Goal: Contribute content: Add original content to the website for others to see

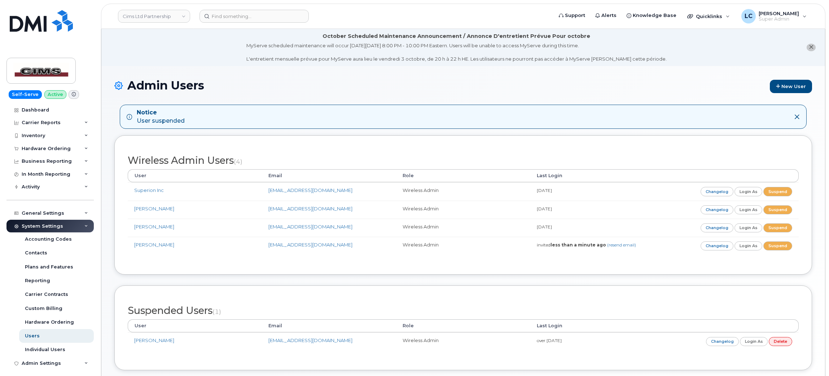
scroll to position [42, 0]
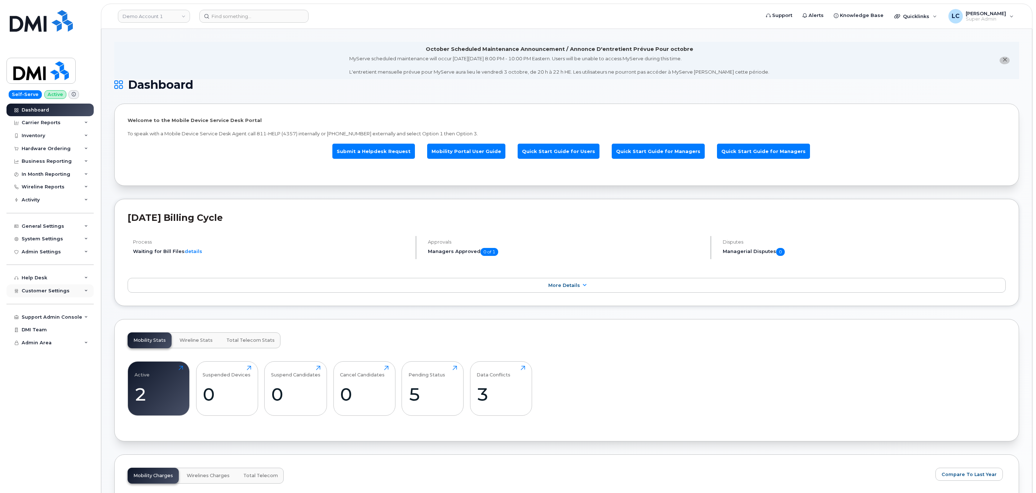
click at [78, 291] on div "Customer Settings" at bounding box center [49, 290] width 87 height 13
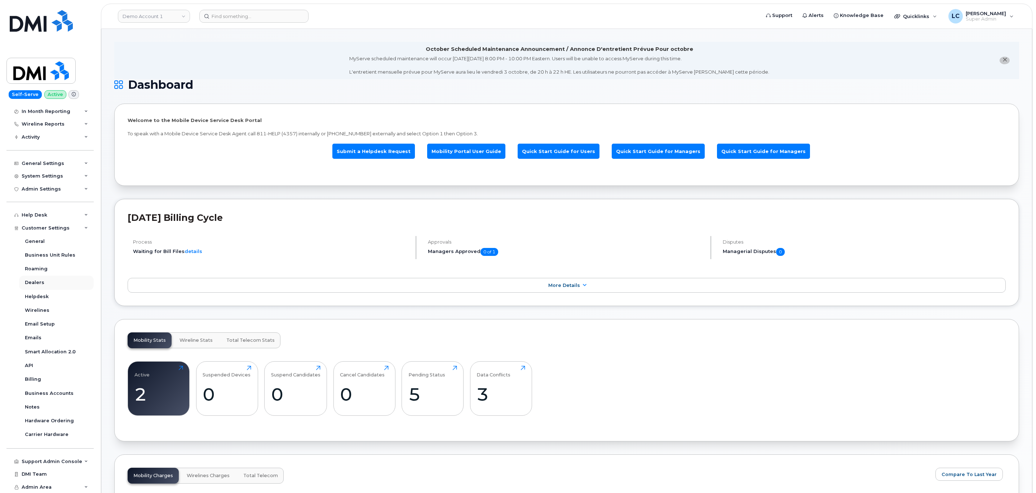
scroll to position [62, 0]
click at [50, 461] on div "Support Admin Console" at bounding box center [52, 462] width 61 height 6
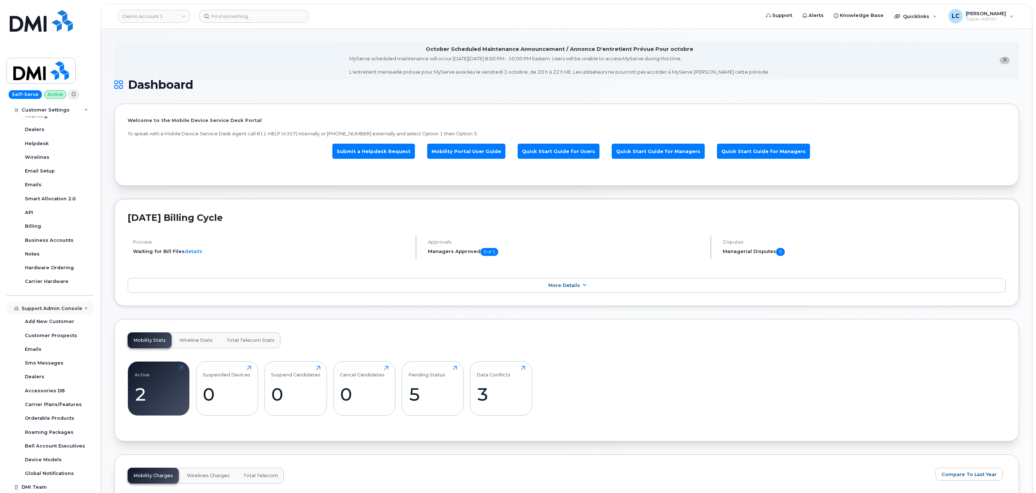
scroll to position [216, 0]
click at [62, 389] on link "Accessories DB" at bounding box center [56, 390] width 75 height 14
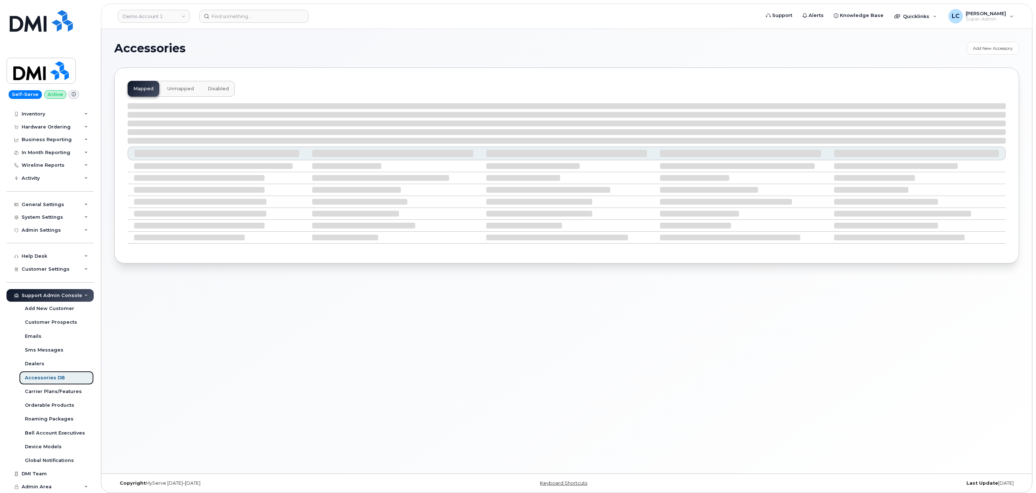
scroll to position [21, 0]
select select "null"
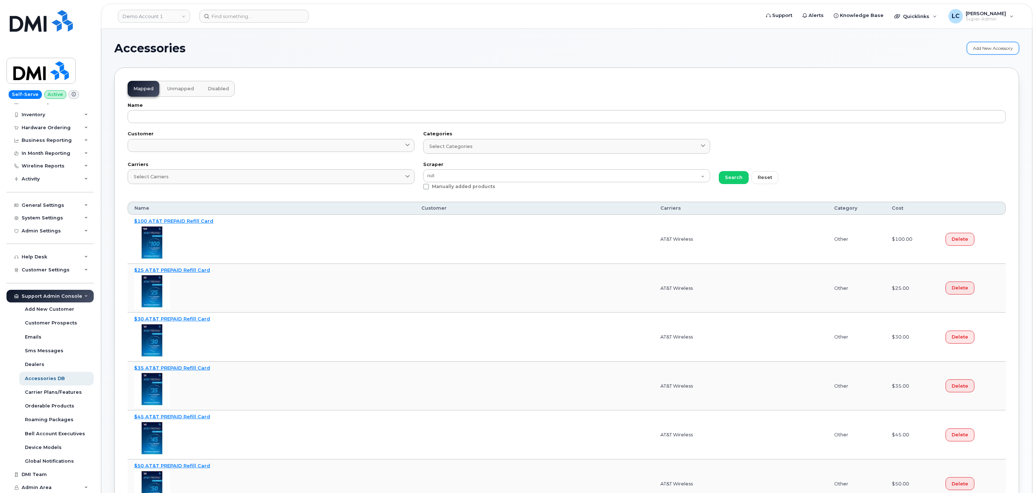
click at [991, 47] on link "Add New Accessory" at bounding box center [993, 48] width 52 height 13
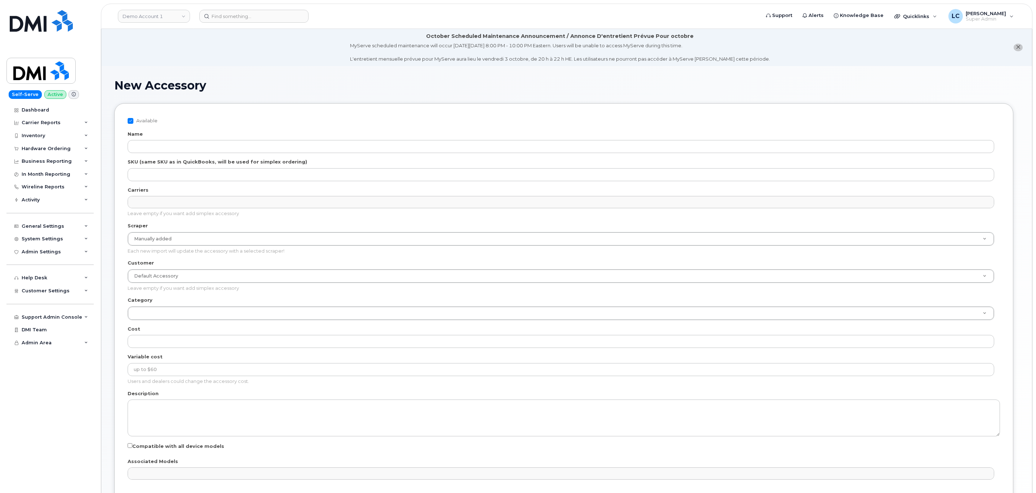
select select
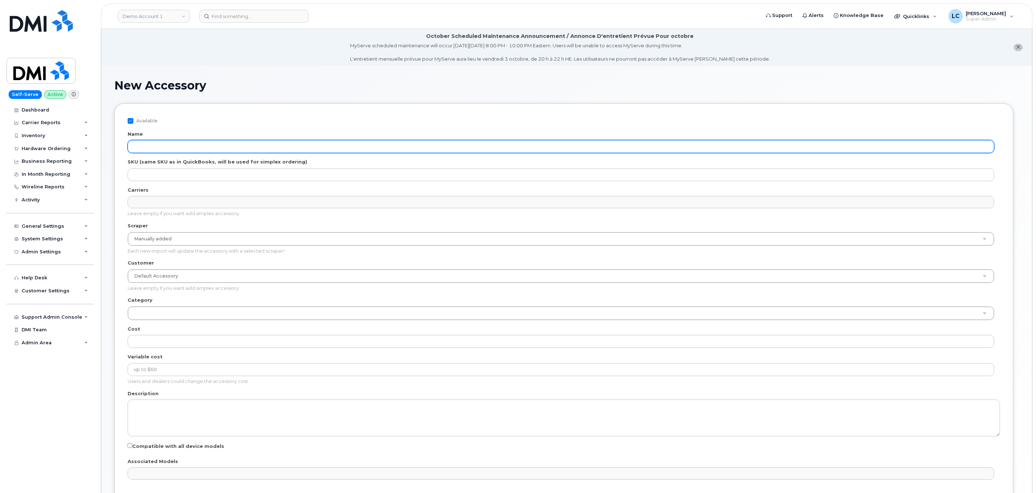
click at [204, 148] on input "Name" at bounding box center [561, 146] width 867 height 13
paste input "SCREEN PROTECT BE Kit S25FE 118-2968"
click at [283, 146] on input "SCREEN PROTECT BE Kit S25FE 118-2968" at bounding box center [561, 146] width 867 height 13
click at [239, 145] on input "SCREEN PROTECT BE Kit S25FE 118-2968 ()" at bounding box center [561, 146] width 867 height 13
paste input "64389841"
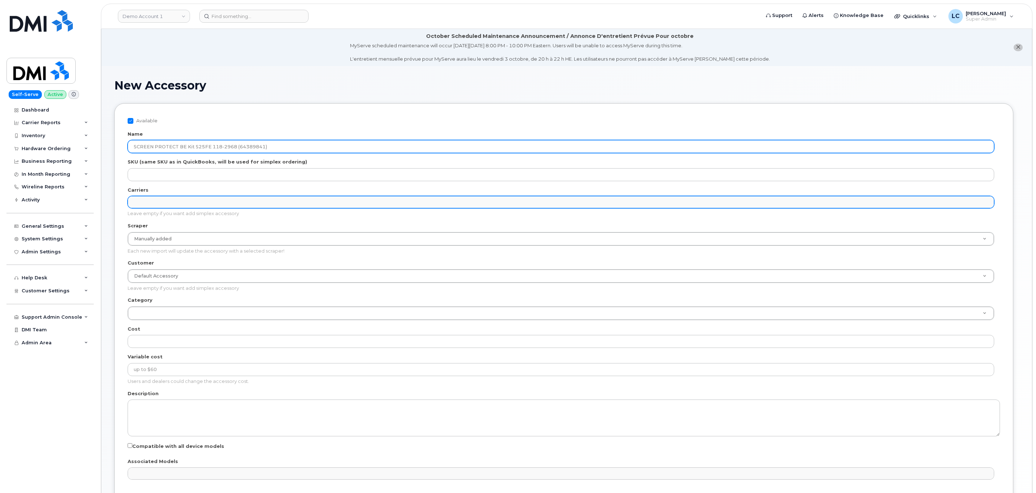
type input "SCREEN PROTECT BE Kit S25FE 118-2968 (64389841)"
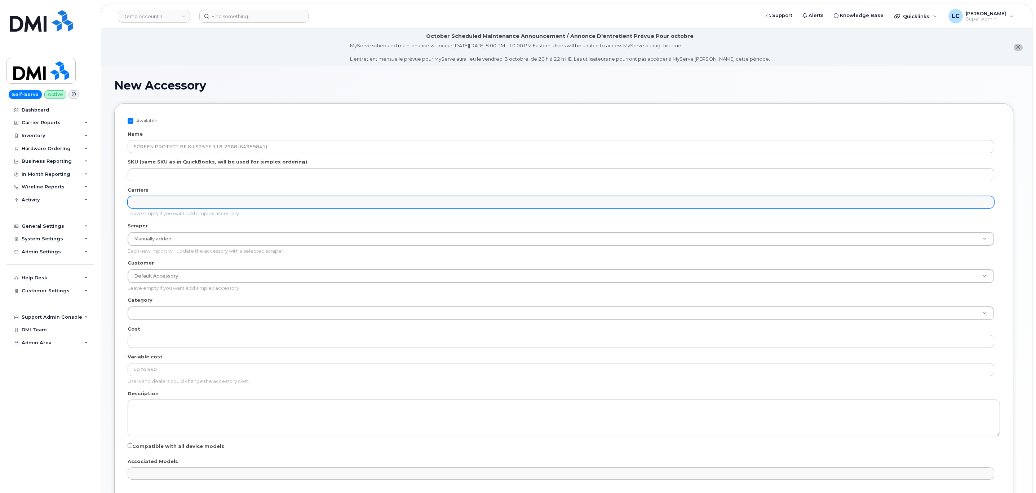
click at [241, 206] on ul "Carriers" at bounding box center [561, 202] width 866 height 12
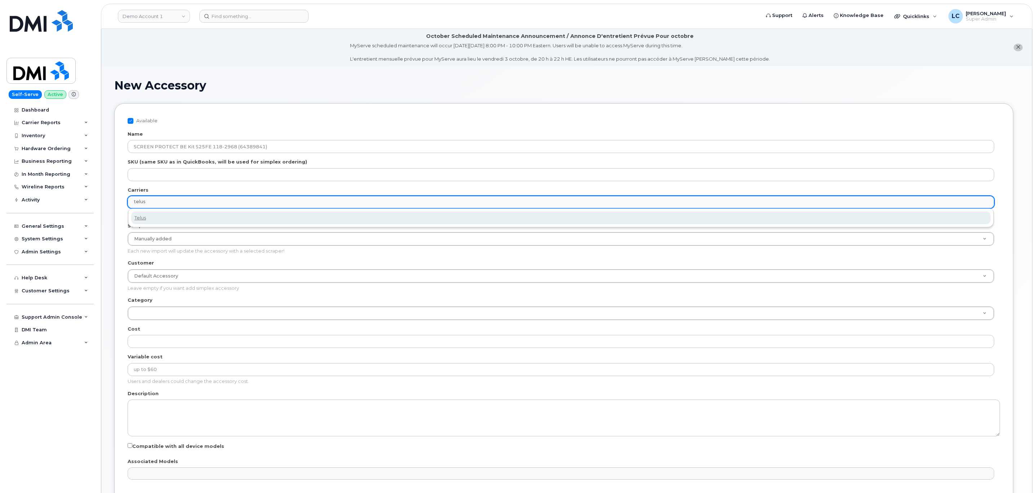
type input "telus"
select select "2"
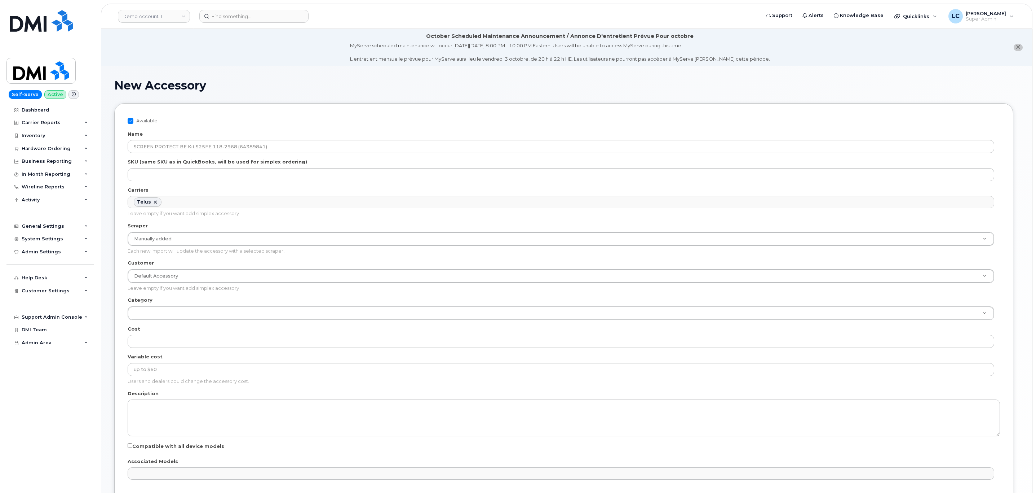
scroll to position [6, 0]
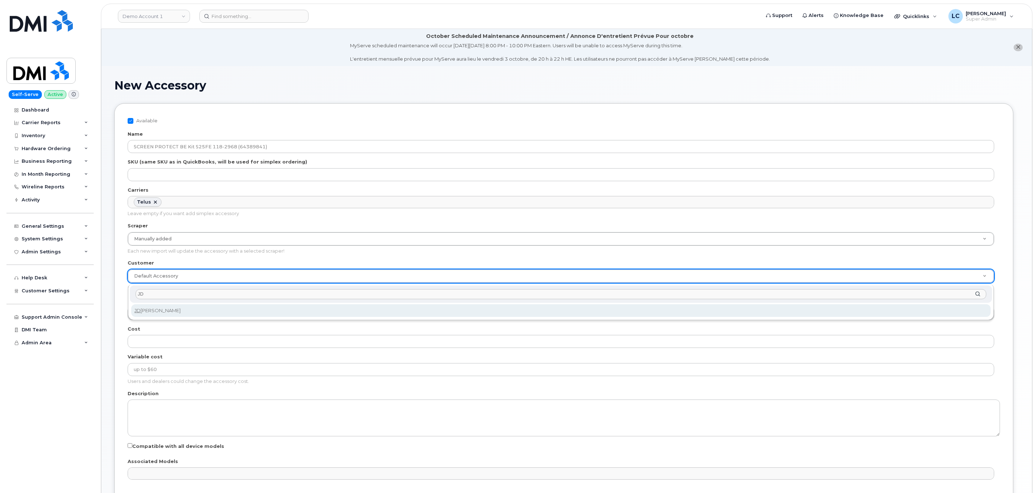
type input "JD"
select select "061d453d-7ad1-498c-ab63-53a0e4e89035"
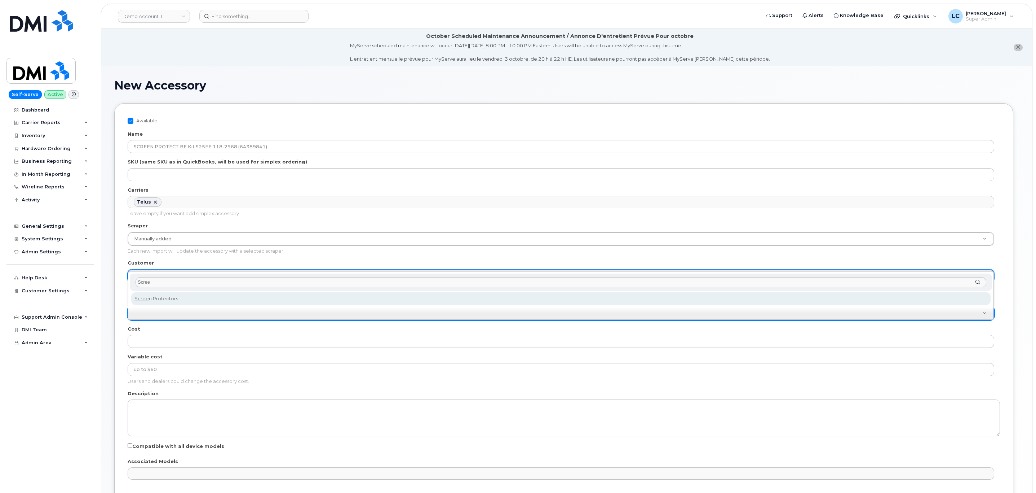
type input "Scree"
select select "Screen Protectors"
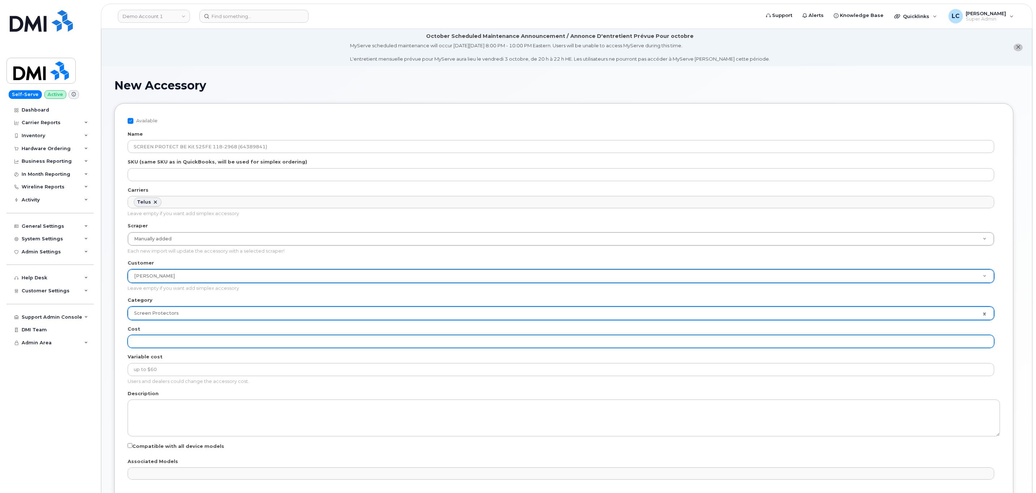
click at [184, 348] on input "Cost" at bounding box center [561, 341] width 867 height 13
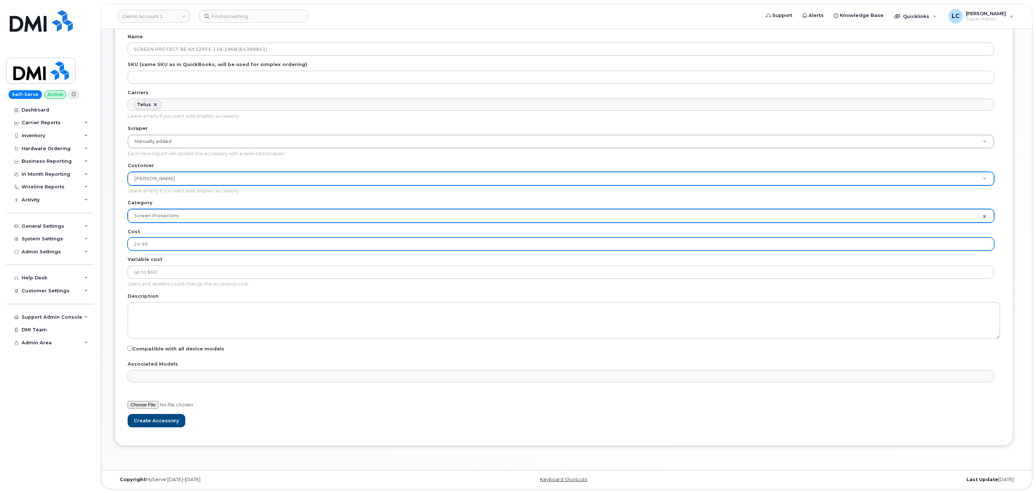
scroll to position [100, 0]
type input "24.99"
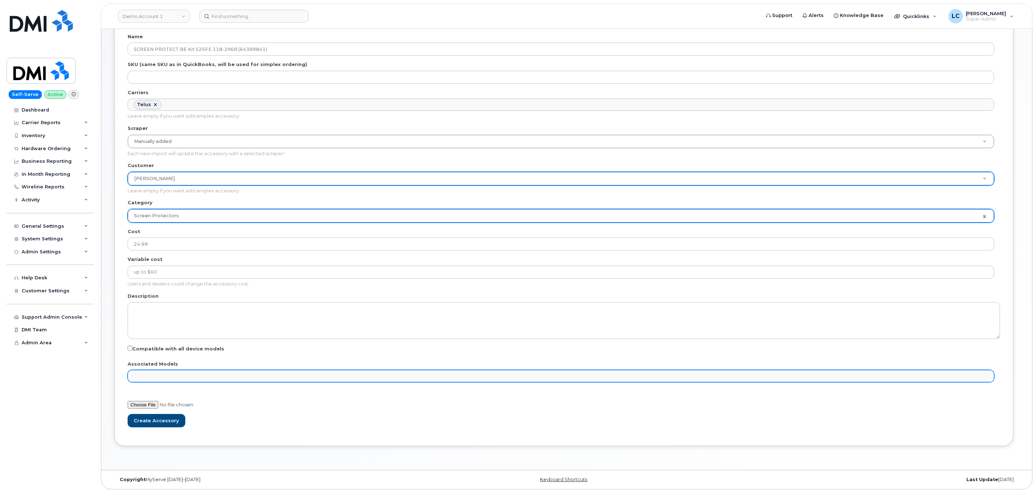
click at [173, 374] on ul "Associated Models" at bounding box center [561, 376] width 866 height 12
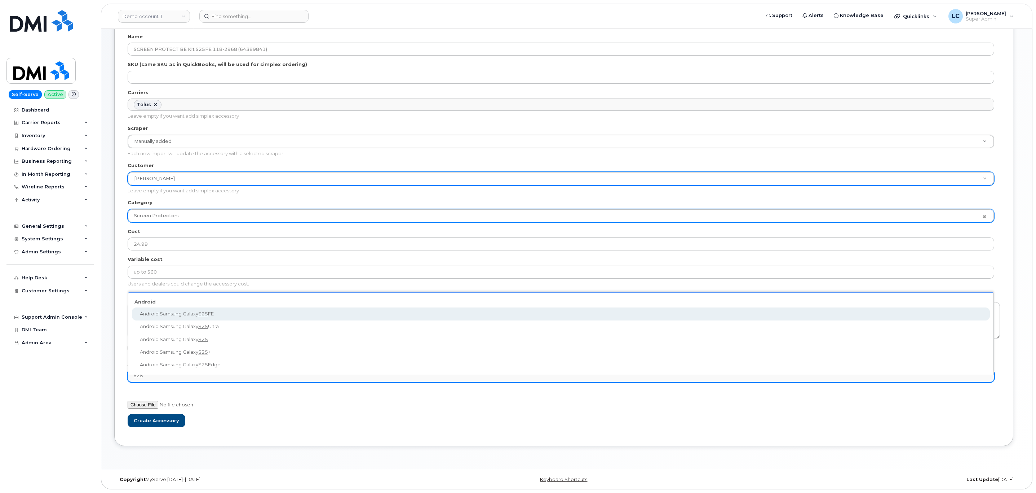
type input "S25"
select select "3439"
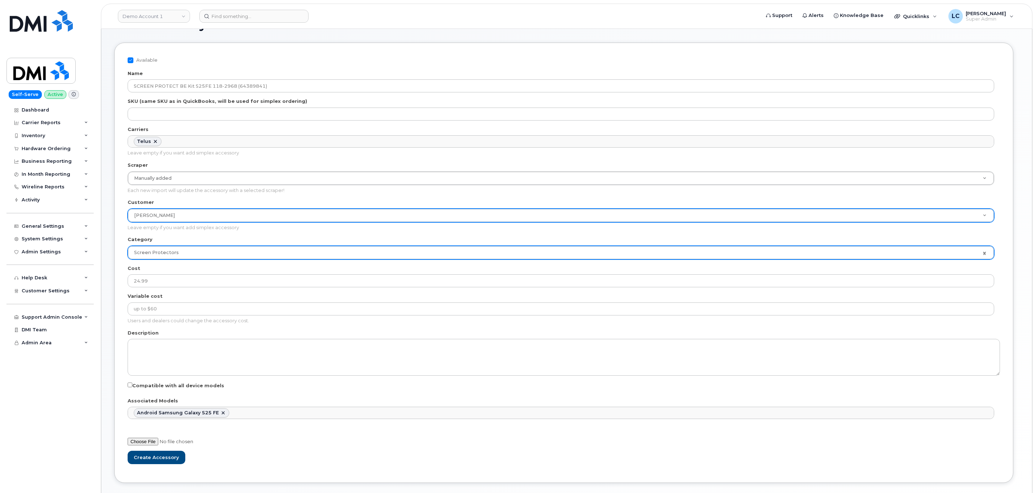
scroll to position [72, 0]
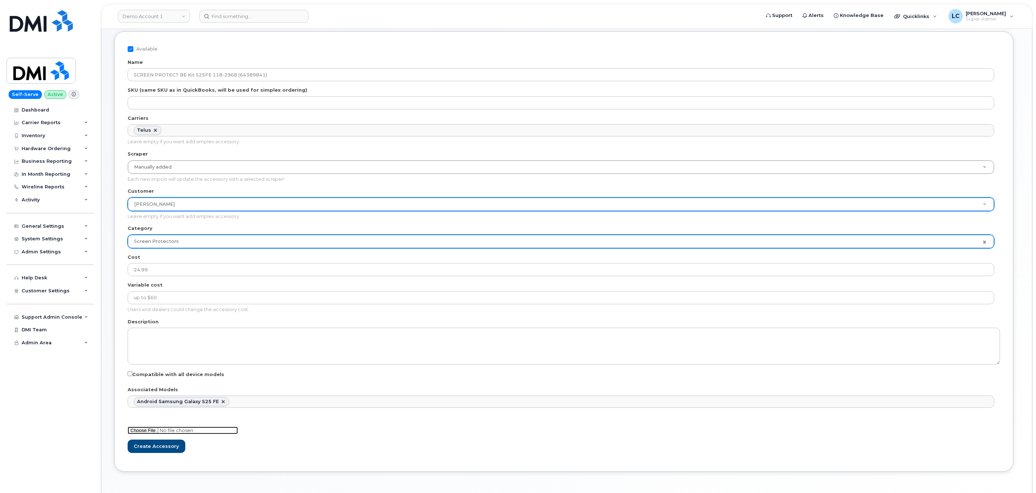
click at [150, 429] on input "file" at bounding box center [183, 430] width 110 height 8
type input "C:\fakepath\image-20251003-110745.png"
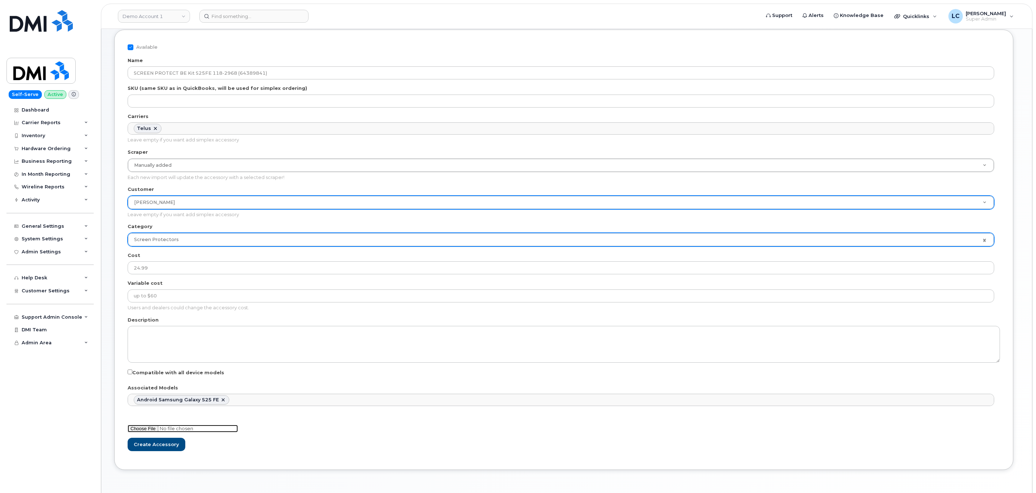
scroll to position [73, 0]
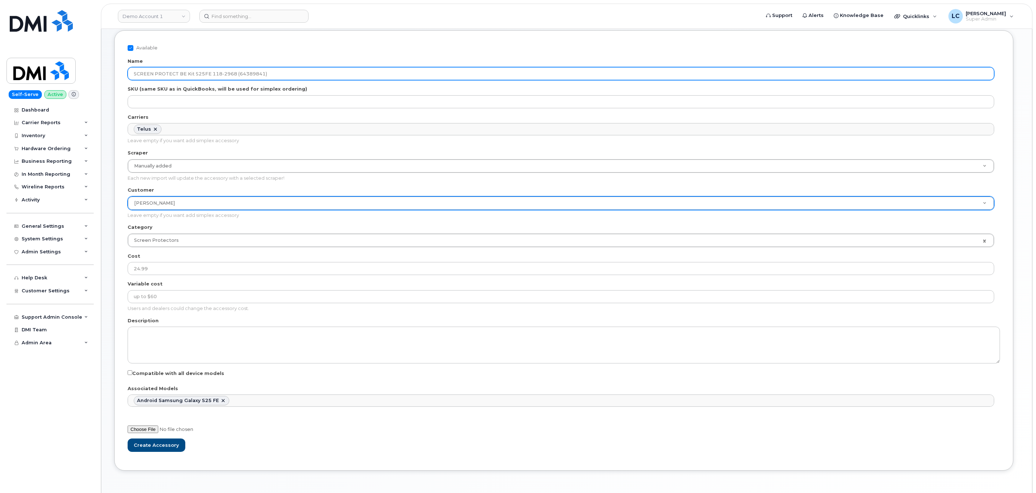
drag, startPoint x: 238, startPoint y: 72, endPoint x: 263, endPoint y: 74, distance: 25.0
click at [263, 74] on input "SCREEN PROTECT BE Kit S25FE 118-2968 (64389841)" at bounding box center [561, 73] width 867 height 13
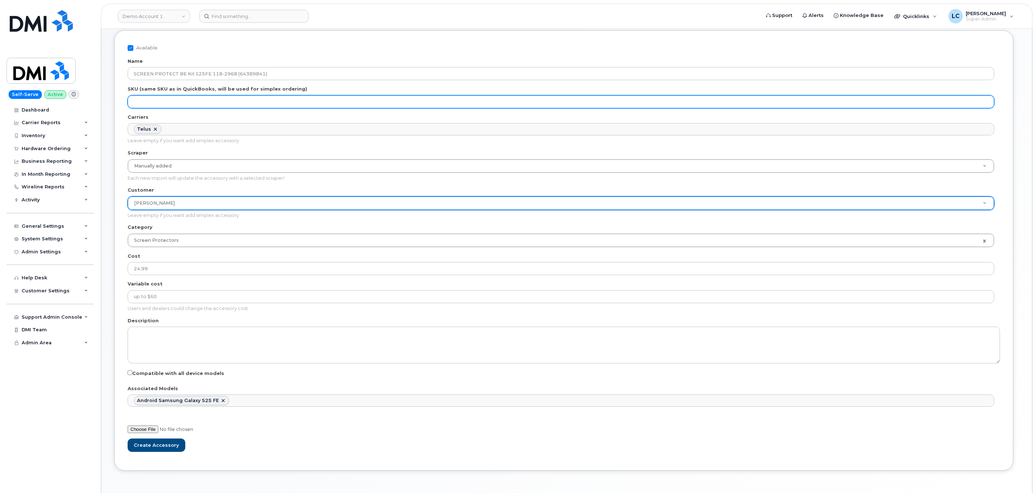
click at [239, 104] on input "SKU (same SKU as in QuickBooks, will be used for simplex ordering)" at bounding box center [561, 101] width 867 height 13
paste input "64389841"
type input "64389841"
drag, startPoint x: 225, startPoint y: 98, endPoint x: 6, endPoint y: 111, distance: 220.0
click at [101, 111] on div "Demo Account 1 Support Alerts Knowledge Base Quicklinks Suspend / Cancel Device…" at bounding box center [567, 225] width 932 height 538
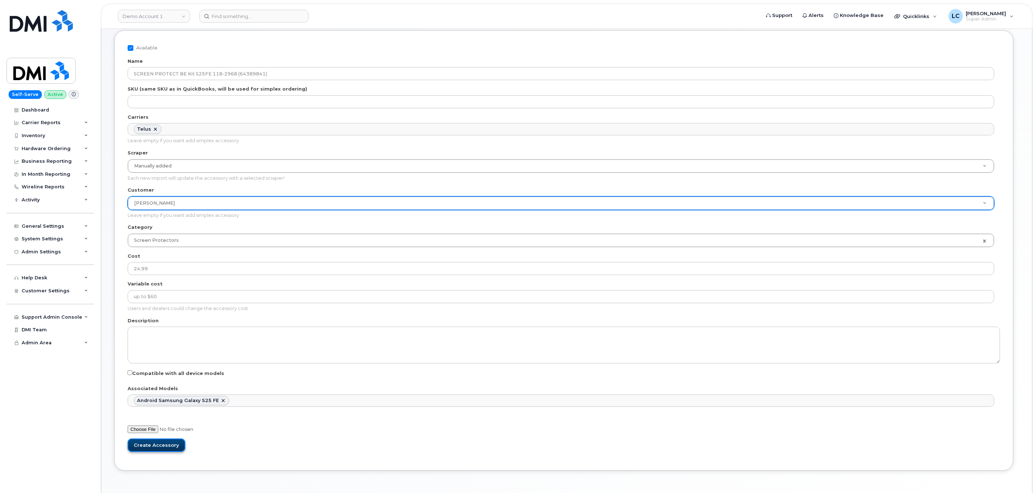
click at [164, 450] on input "Create Accessory" at bounding box center [157, 444] width 58 height 13
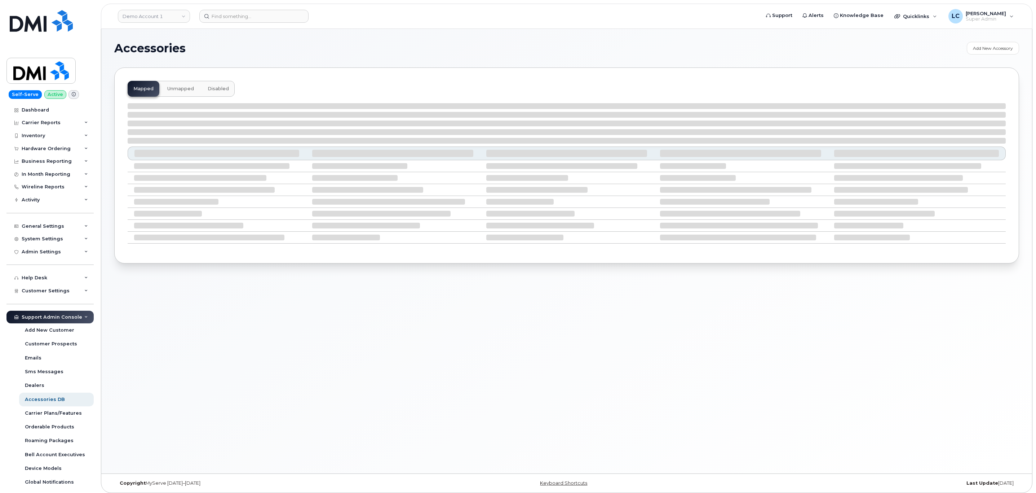
select select "null"
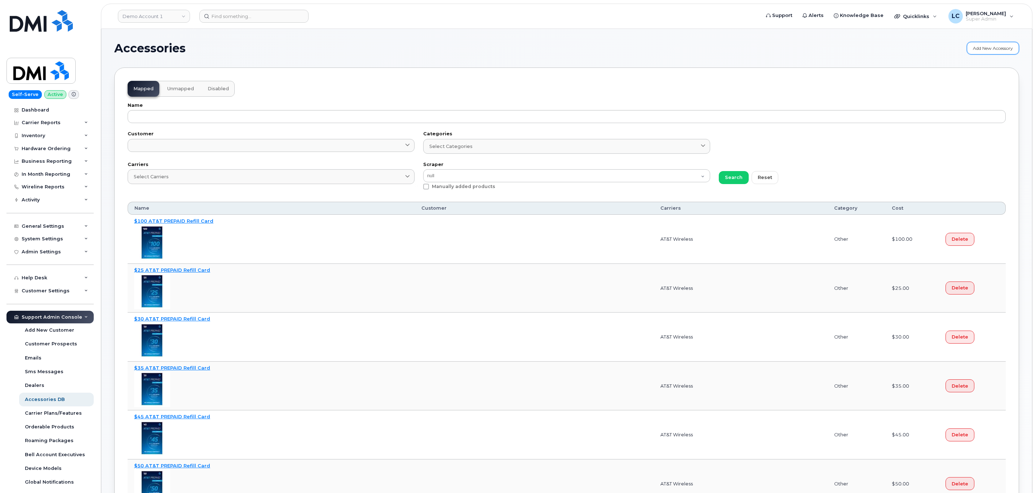
click at [988, 44] on link "Add New Accessory" at bounding box center [993, 48] width 52 height 13
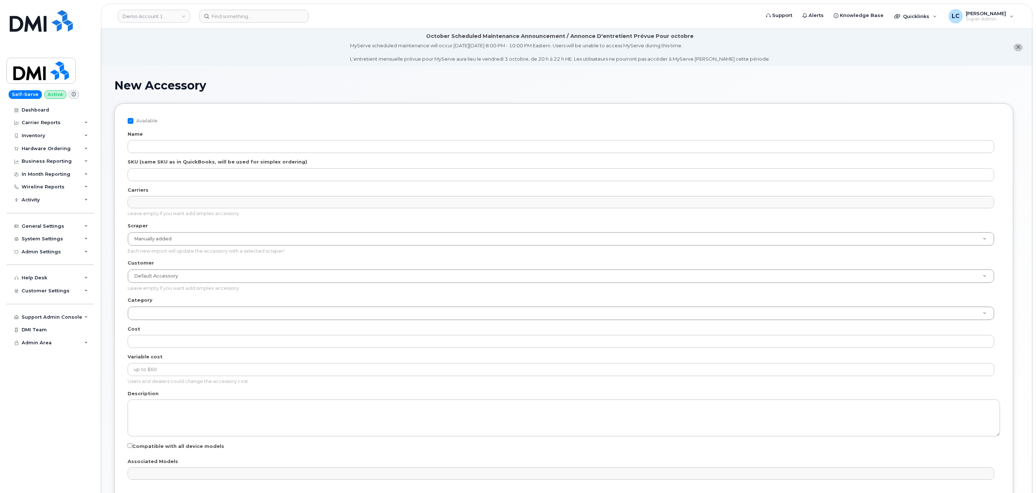
select select
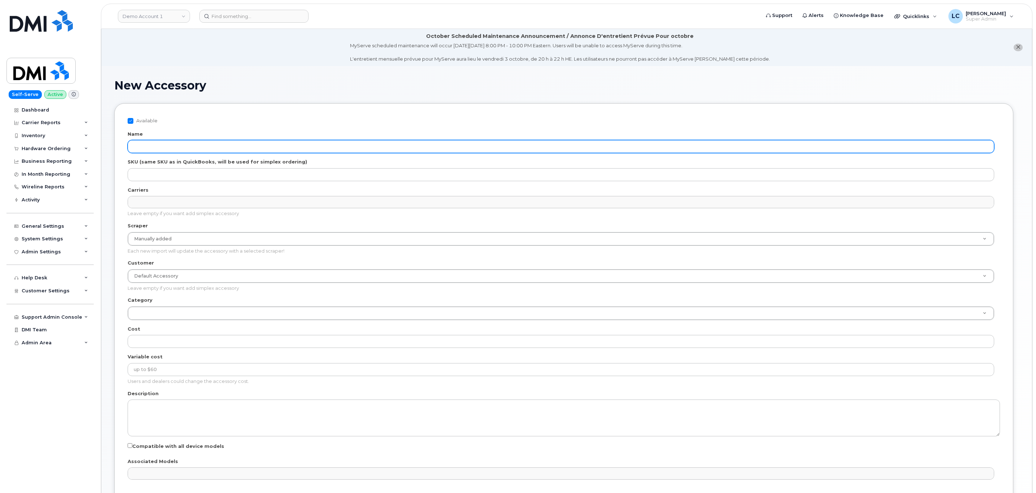
click at [290, 142] on input "Name" at bounding box center [561, 146] width 867 height 13
paste input "SCREEN PROTECT BE S25FE 118-2967"
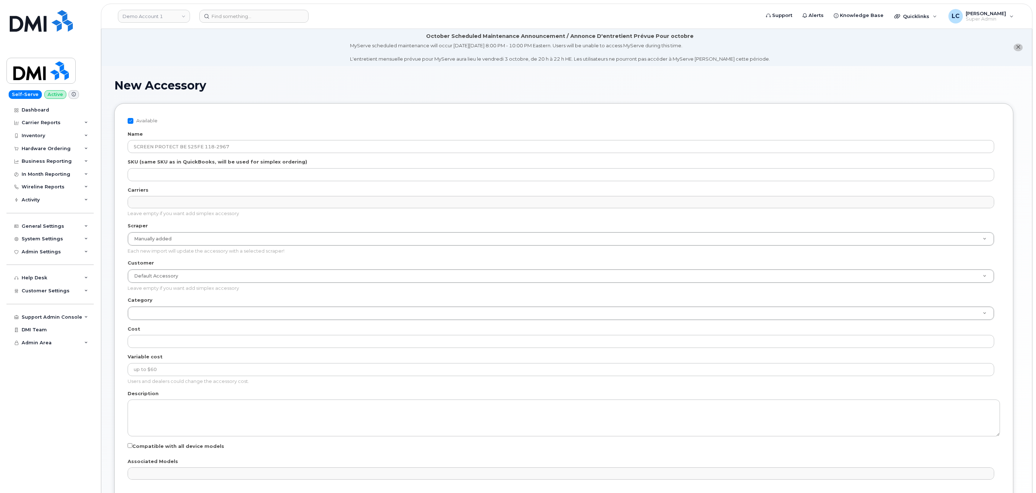
click at [267, 140] on div "Name SCREEN PROTECT BE S25FE 118-2967" at bounding box center [564, 142] width 873 height 23
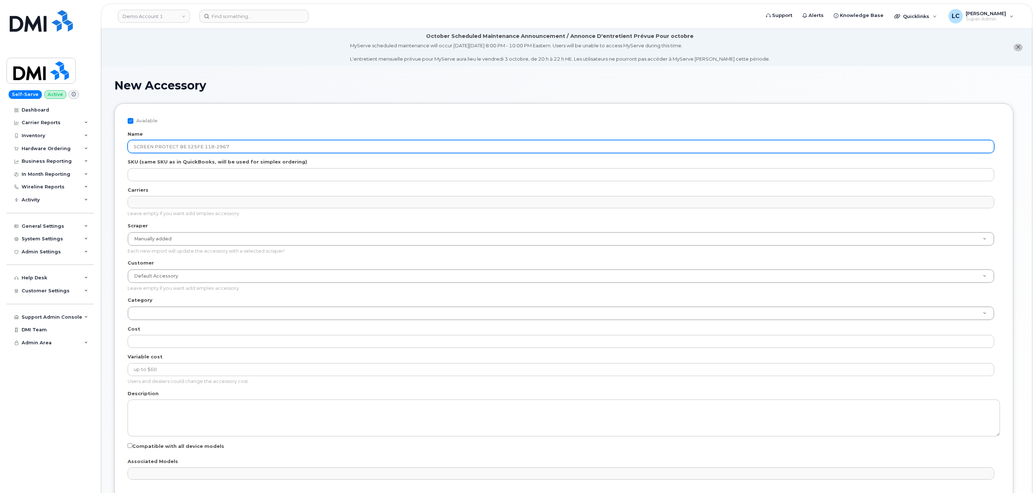
click at [261, 145] on input "SCREEN PROTECT BE S25FE 118-2967" at bounding box center [561, 146] width 867 height 13
paste input "64385256"
drag, startPoint x: 231, startPoint y: 146, endPoint x: 220, endPoint y: 141, distance: 12.9
click at [220, 141] on input "SCREEN PROTECT BE S25FE 118-2967 ( 64385256)" at bounding box center [561, 146] width 867 height 13
click at [230, 146] on input "SCREEN PROTECT BE S25FE 118-2967 ( 64385256)" at bounding box center [561, 146] width 867 height 13
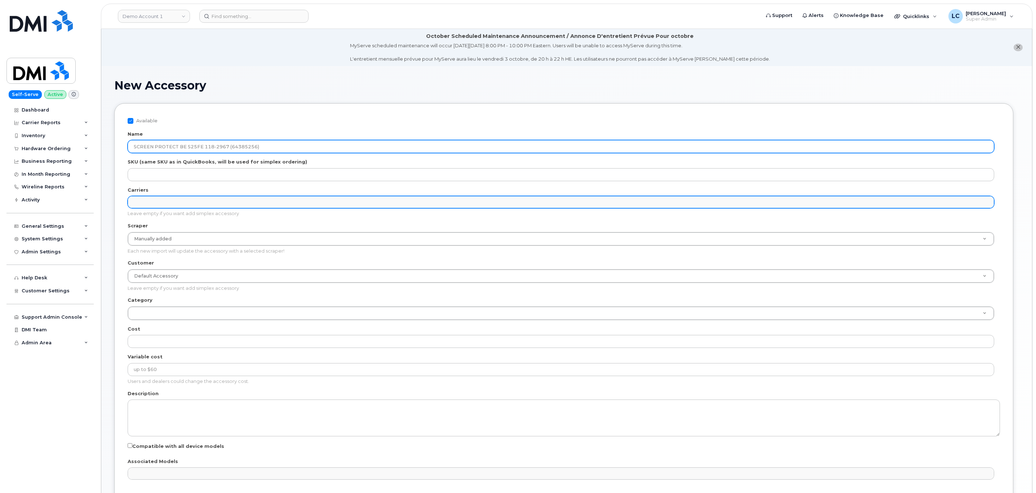
type input "SCREEN PROTECT BE S25FE 118-2967 (64385256)"
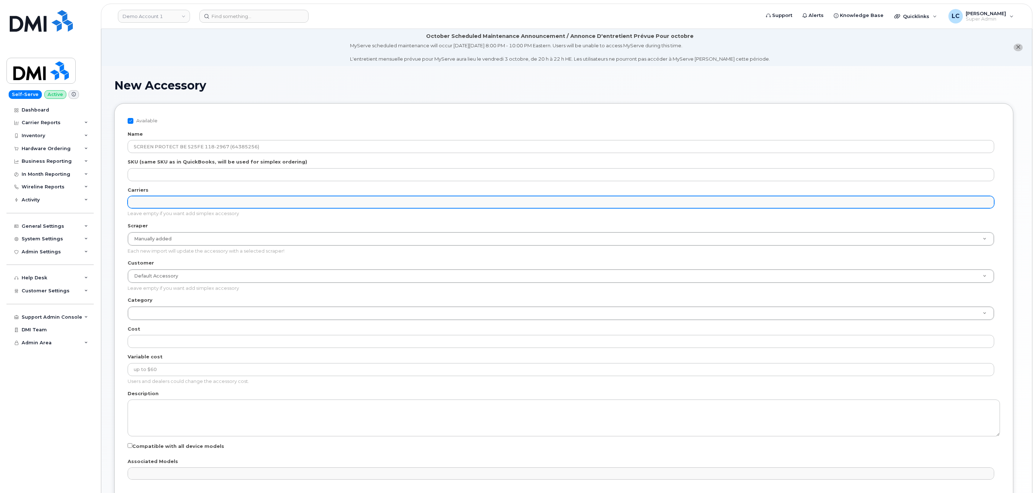
click at [214, 202] on ul "Carriers" at bounding box center [561, 202] width 866 height 12
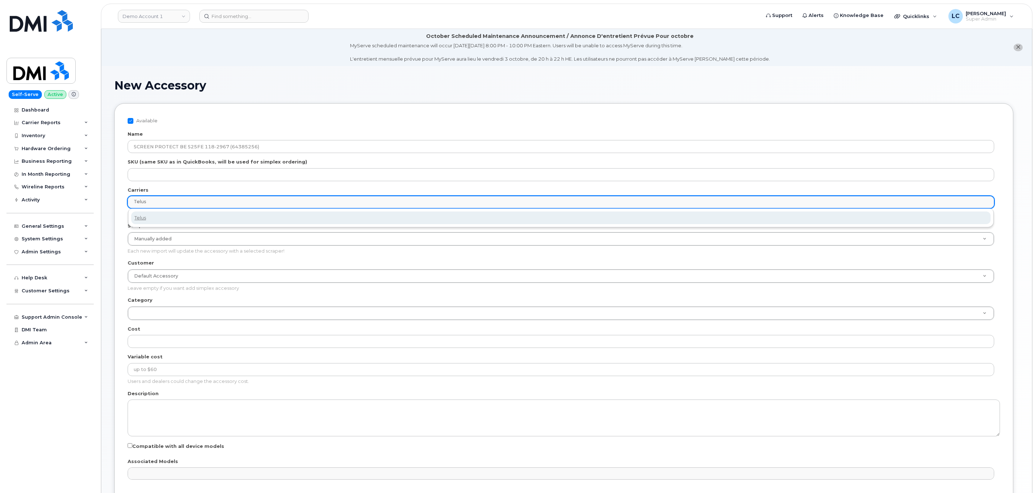
type input "Telus"
select select "2"
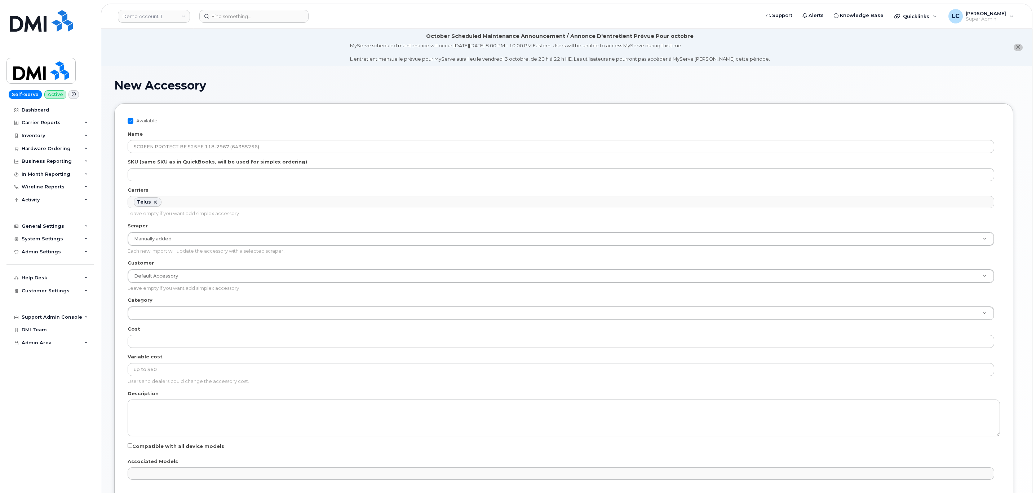
scroll to position [6, 0]
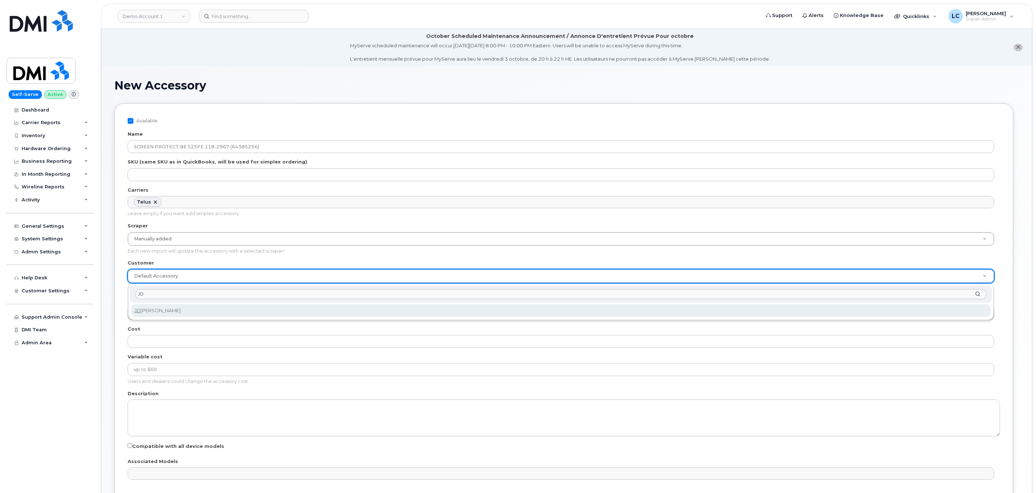
type input "JD"
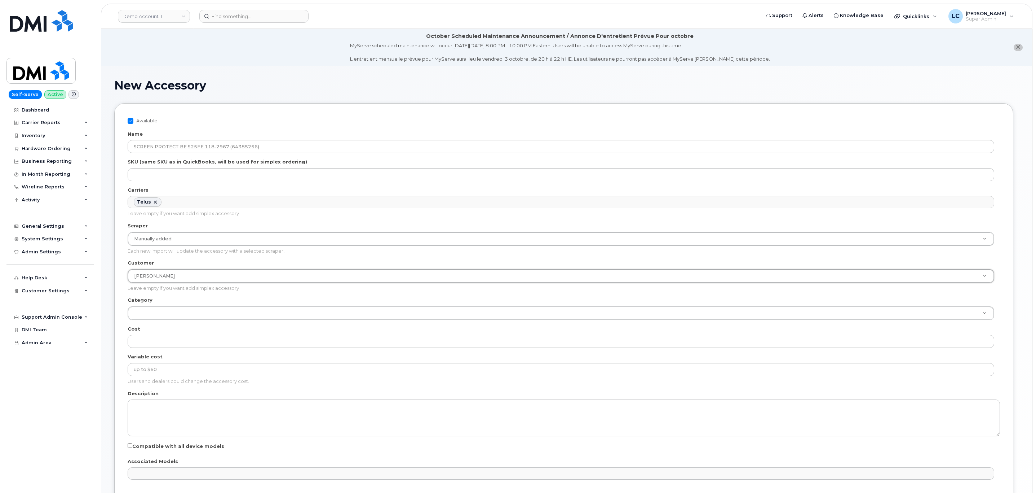
select select "061d453d-7ad1-498c-ab63-53a0e4e89035"
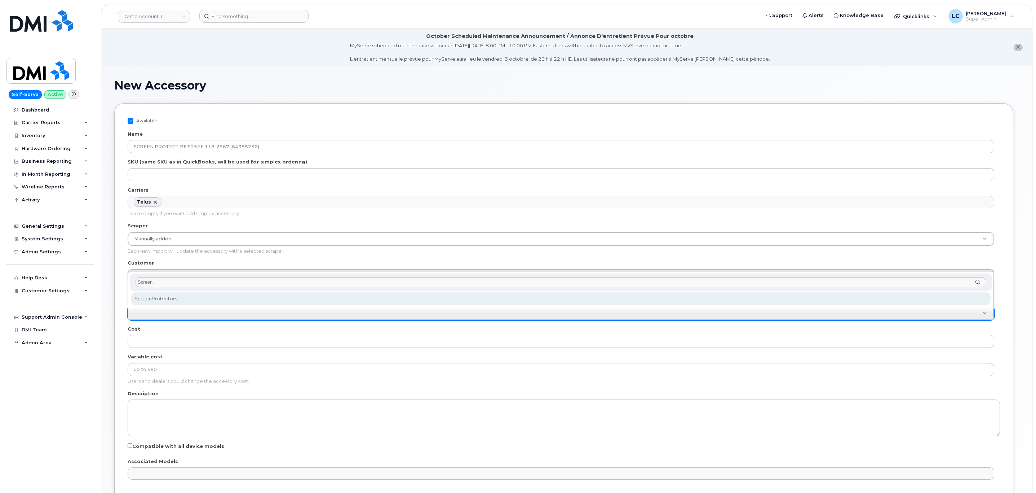
type input "Screen"
select select "Screen Protectors"
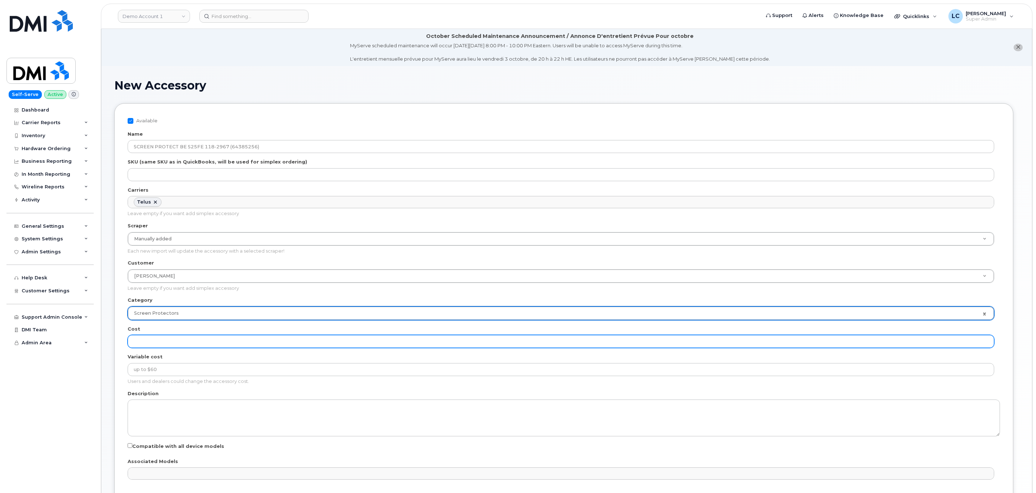
click at [175, 347] on input "Cost" at bounding box center [561, 341] width 867 height 13
click at [186, 345] on input "Cost" at bounding box center [561, 341] width 867 height 13
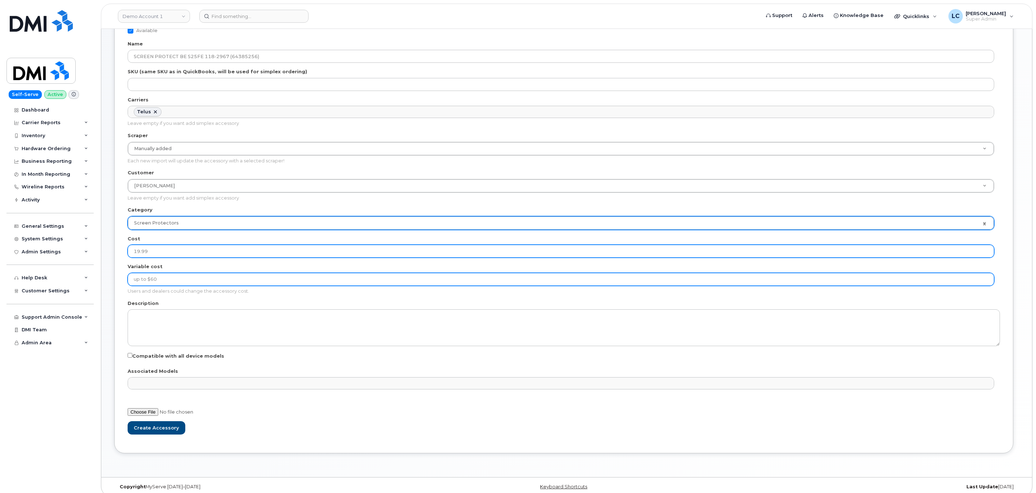
scroll to position [91, 0]
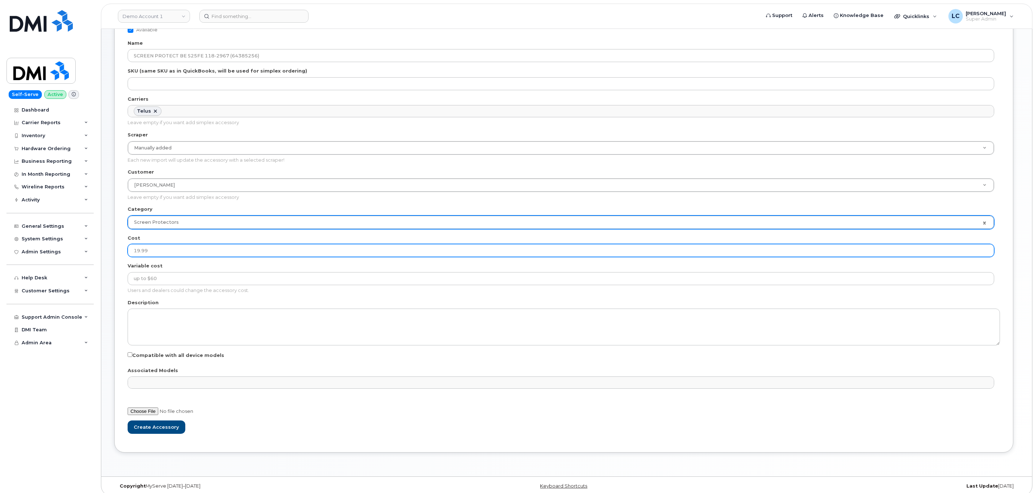
type input "19.99"
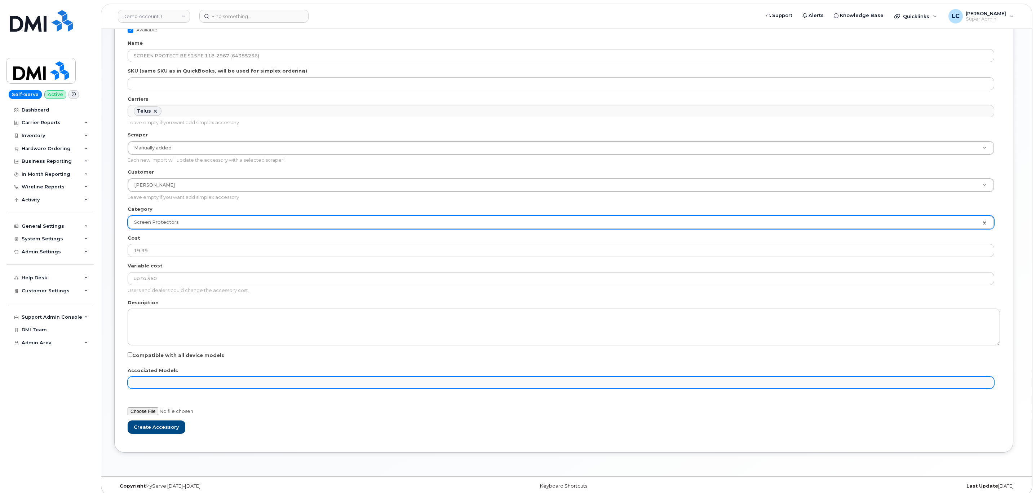
click at [200, 385] on ul "Associated Models" at bounding box center [561, 382] width 866 height 12
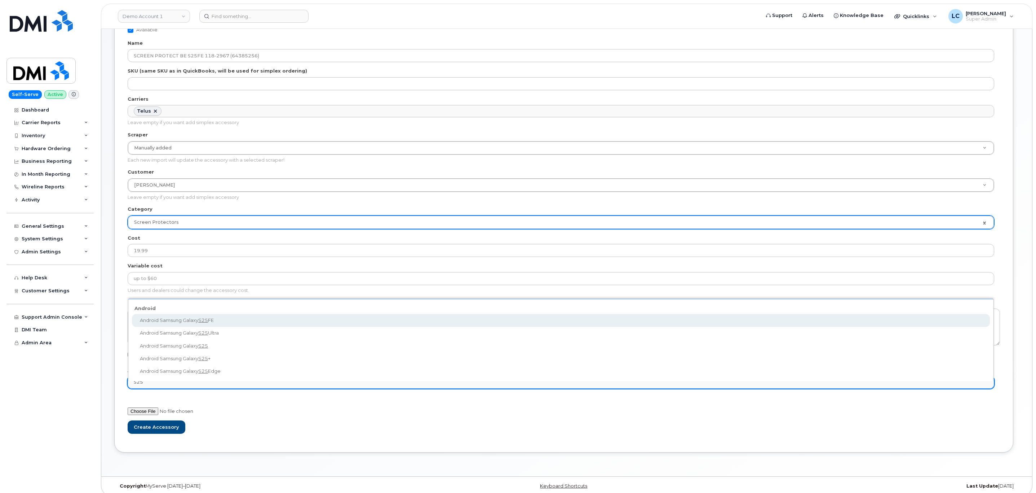
type input "S25"
select select "3439"
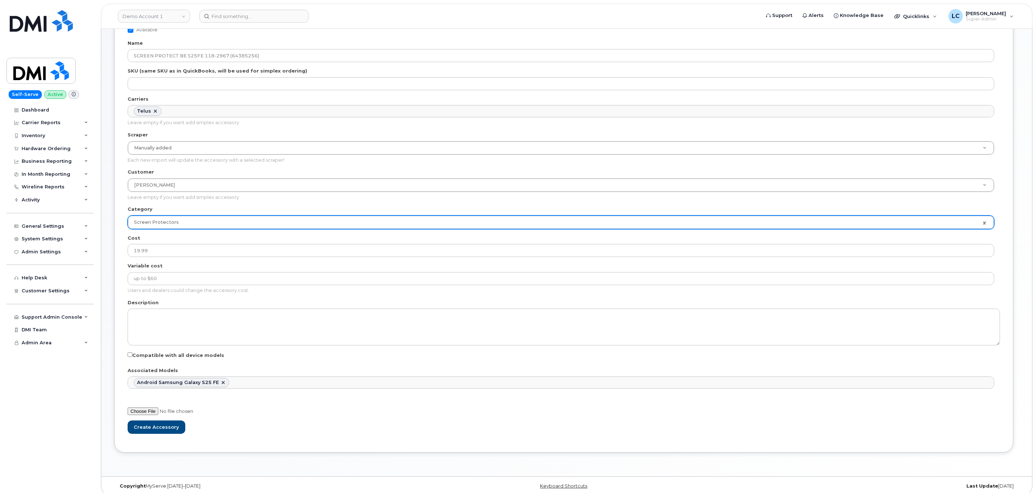
scroll to position [3251, 0]
click at [151, 415] on input "file" at bounding box center [183, 411] width 110 height 8
type input "C:\fakepath\image-20251003-111038.png"
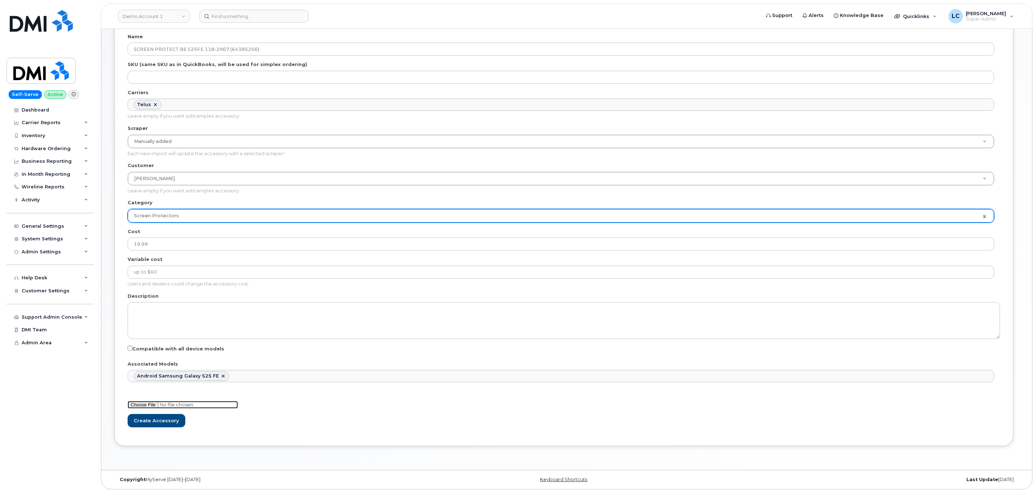
scroll to position [100, 0]
click at [160, 419] on input "Create Accessory" at bounding box center [157, 420] width 58 height 13
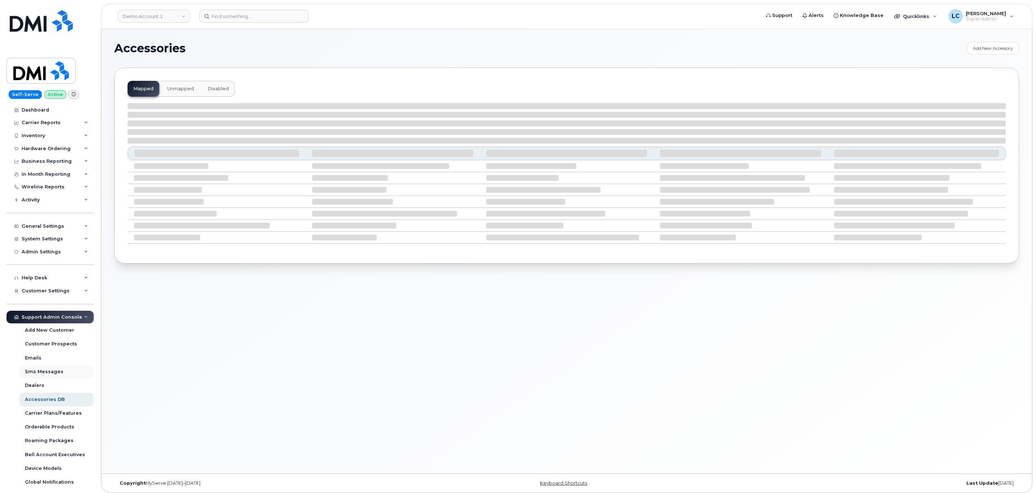
select select "null"
